Goal: Navigation & Orientation: Find specific page/section

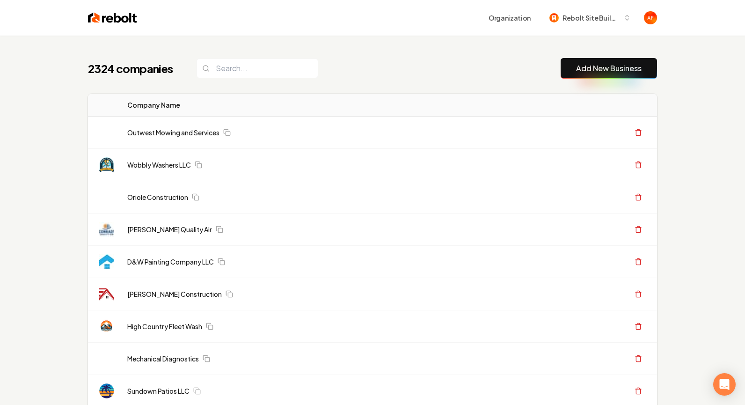
click at [354, 63] on div "2324 companies Add New Business" at bounding box center [372, 68] width 569 height 21
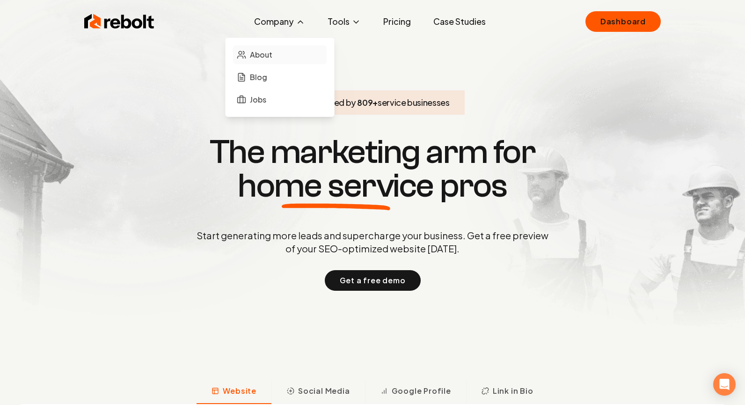
click at [266, 54] on span "About" at bounding box center [261, 54] width 22 height 11
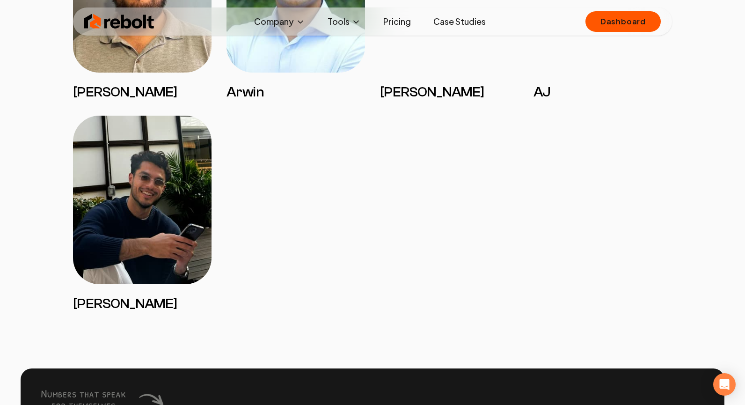
scroll to position [2228, 0]
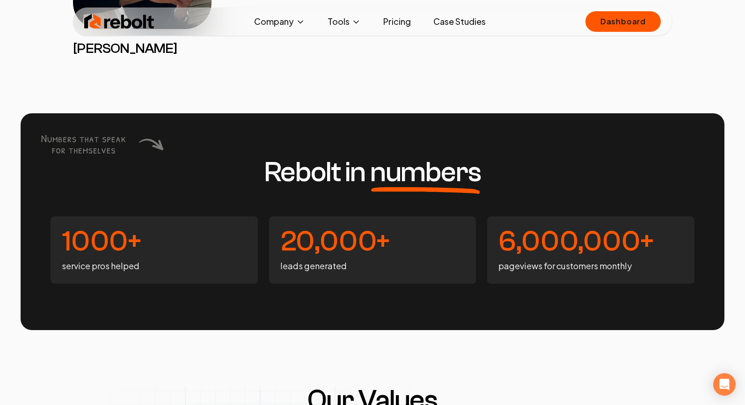
click at [122, 22] on img at bounding box center [119, 21] width 70 height 19
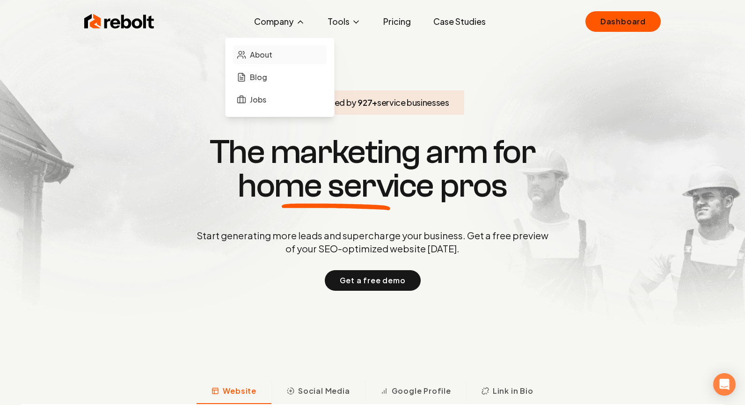
click at [275, 52] on link "About" at bounding box center [280, 54] width 94 height 19
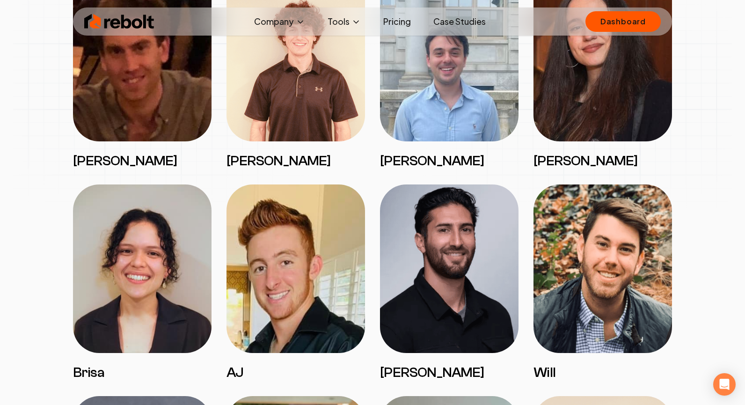
scroll to position [1544, 0]
